Goal: Information Seeking & Learning: Find specific fact

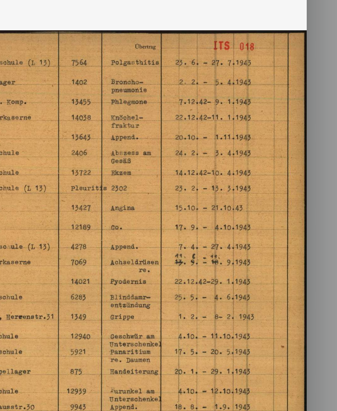
scroll to position [9, 0]
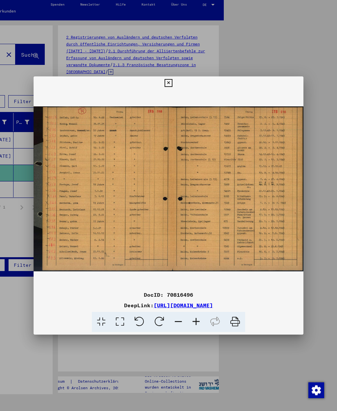
click at [269, 40] on div at bounding box center [168, 205] width 337 height 411
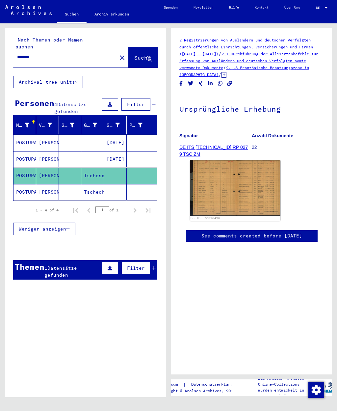
scroll to position [0, 0]
click at [117, 51] on button "close" at bounding box center [121, 57] width 13 height 13
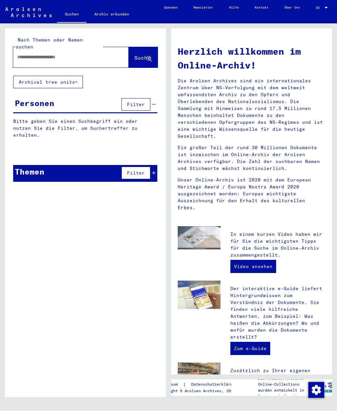
click at [86, 50] on div at bounding box center [61, 57] width 96 height 15
click at [94, 54] on input "text" at bounding box center [63, 57] width 92 height 7
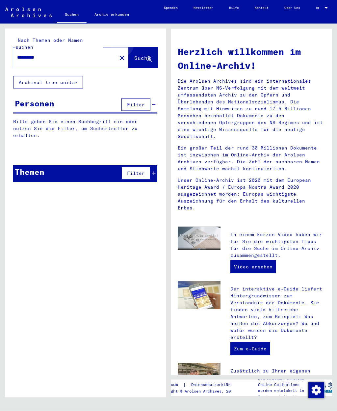
type input "**********"
click at [145, 47] on button "Suche" at bounding box center [143, 57] width 29 height 20
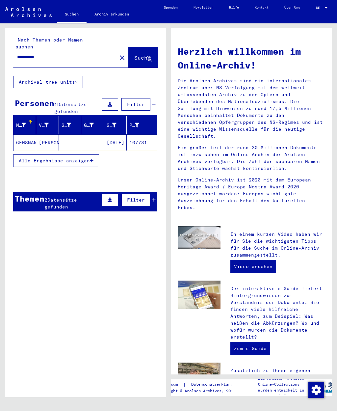
click at [28, 137] on mat-cell "GENSMANTEL" at bounding box center [24, 143] width 23 height 16
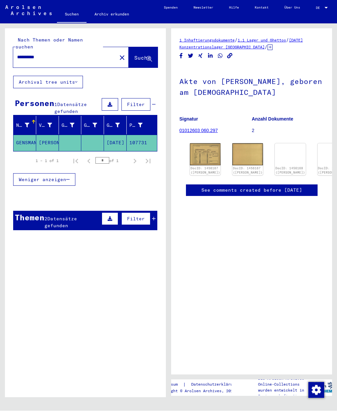
click at [199, 154] on img at bounding box center [205, 154] width 31 height 22
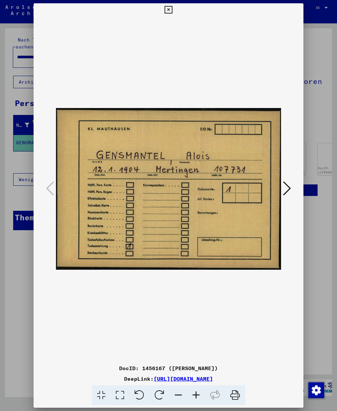
click at [21, 113] on div at bounding box center [168, 205] width 337 height 411
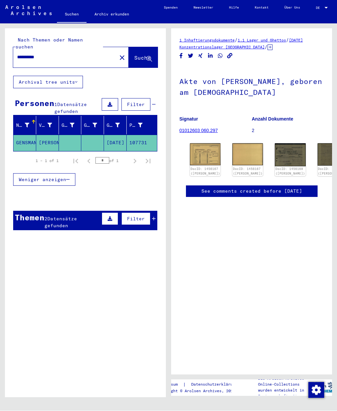
click at [232, 159] on img at bounding box center [247, 154] width 31 height 22
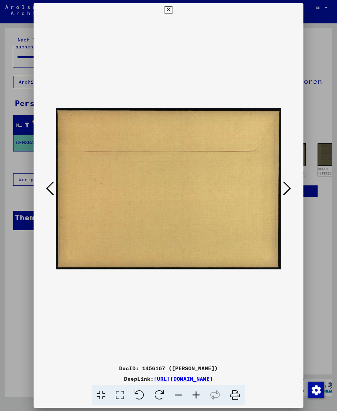
click at [17, 109] on div at bounding box center [168, 205] width 337 height 411
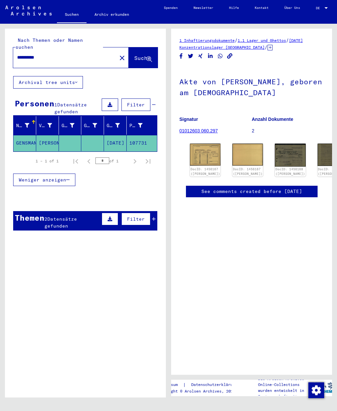
click at [25, 136] on mat-cell "GENSMANTEL" at bounding box center [24, 143] width 23 height 16
click at [201, 167] on link "DocID: 1456167 ([PERSON_NAME])" at bounding box center [205, 171] width 30 height 8
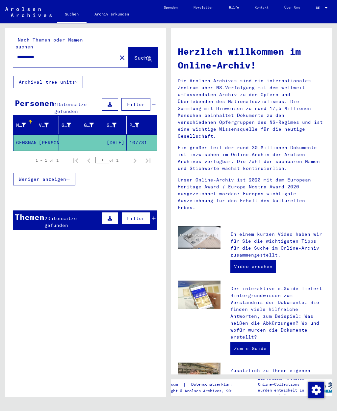
click at [0, 111] on html "**********" at bounding box center [168, 205] width 337 height 411
click at [33, 137] on mat-cell "GENSMANTEL" at bounding box center [24, 143] width 23 height 16
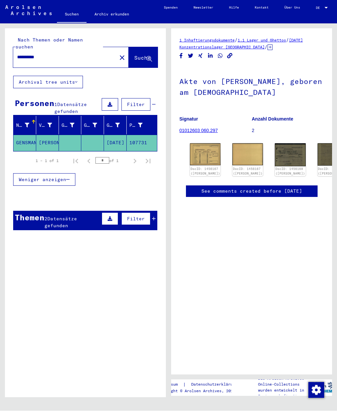
click at [275, 167] on link "DocID: 1456168 ([PERSON_NAME])" at bounding box center [290, 171] width 30 height 8
